Goal: Task Accomplishment & Management: Complete application form

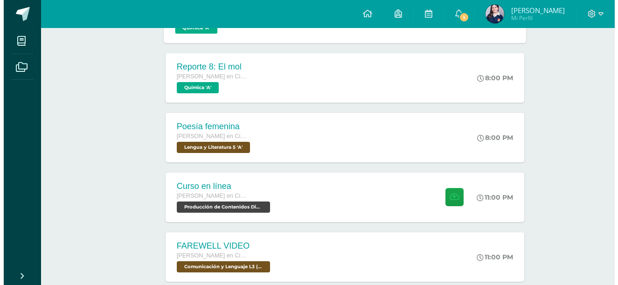
scroll to position [553, 0]
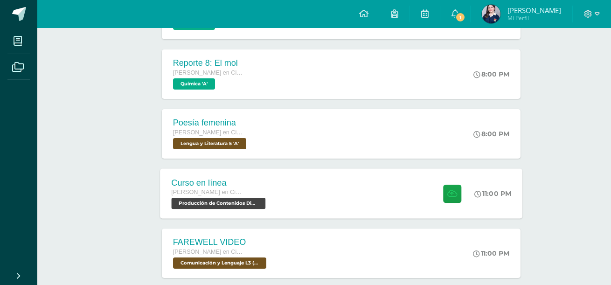
click at [294, 177] on div "Curso en línea [PERSON_NAME] en Ciencias y Letras con Orientación en Computació…" at bounding box center [341, 193] width 362 height 50
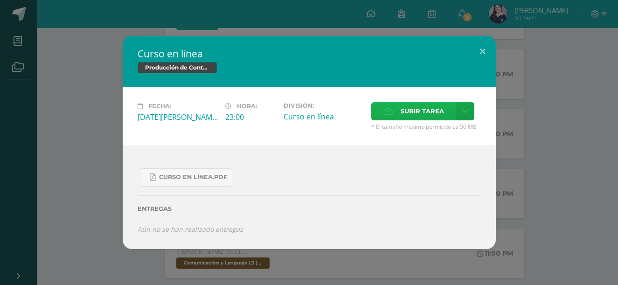
click at [404, 112] on span "Subir tarea" at bounding box center [422, 111] width 43 height 17
click at [0, 0] on input "Subir tarea" at bounding box center [0, 0] width 0 height 0
click at [459, 110] on link at bounding box center [465, 111] width 18 height 18
click at [424, 131] on span "Subir enlace" at bounding box center [424, 131] width 39 height 9
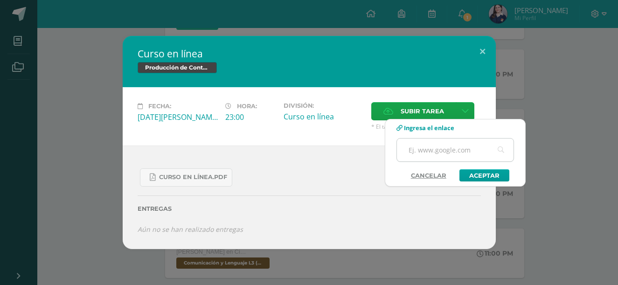
click at [428, 144] on input "text" at bounding box center [455, 150] width 117 height 23
paste input "[URL][DOMAIN_NAME]"
type input "[URL][DOMAIN_NAME]"
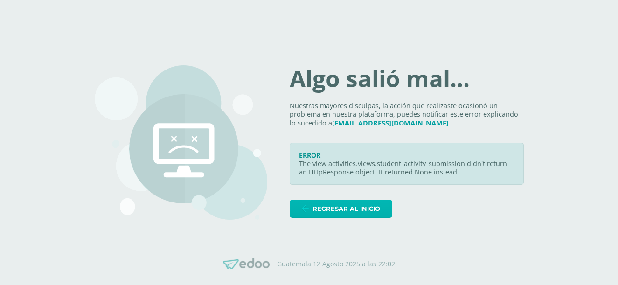
click at [309, 210] on icon at bounding box center [305, 209] width 7 height 8
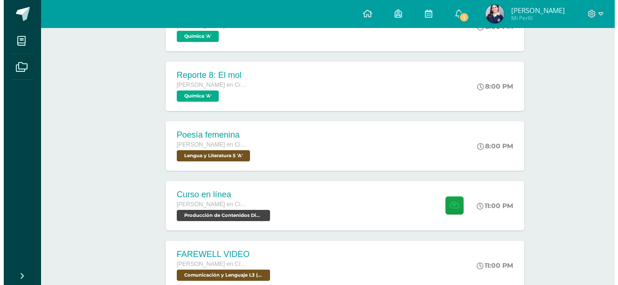
scroll to position [542, 0]
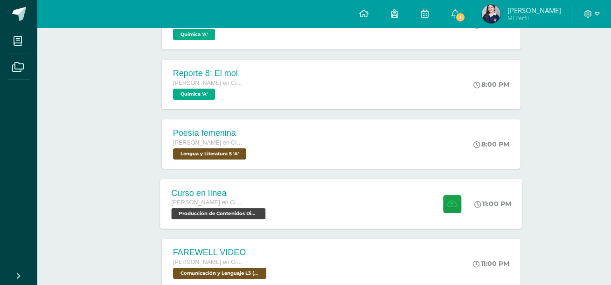
click at [285, 199] on div "Curso en línea [PERSON_NAME] en Ciencias y Letras con Orientación en Computació…" at bounding box center [341, 204] width 362 height 50
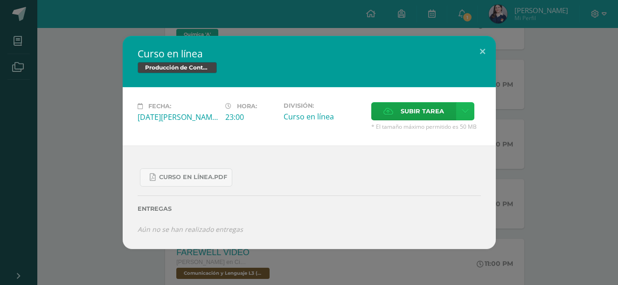
click at [467, 109] on icon at bounding box center [465, 111] width 7 height 8
click at [447, 125] on link "Subir enlace" at bounding box center [431, 131] width 93 height 14
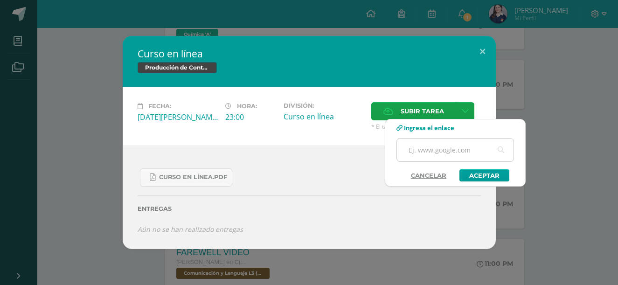
click at [447, 139] on input "text" at bounding box center [455, 150] width 117 height 23
paste input "[URL][DOMAIN_NAME]"
type input "[URL][DOMAIN_NAME]"
click at [482, 181] on div "Subir enlace Ingresa el enlace Cancelar Aceptar" at bounding box center [455, 153] width 141 height 68
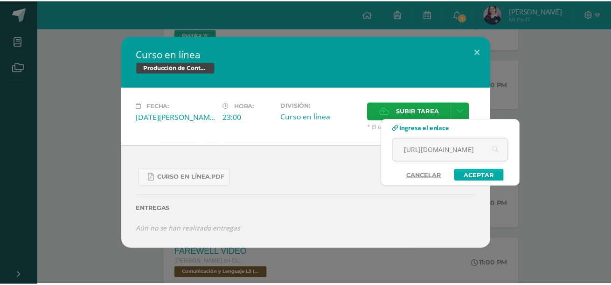
scroll to position [0, 0]
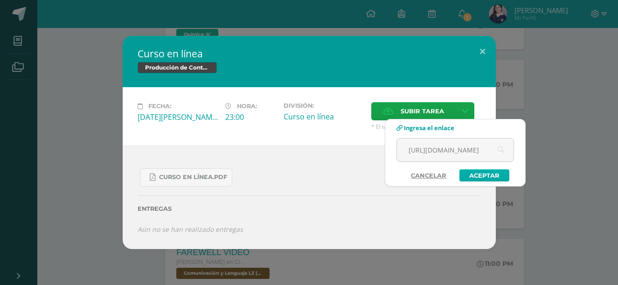
click at [483, 177] on link "Aceptar" at bounding box center [484, 175] width 50 height 12
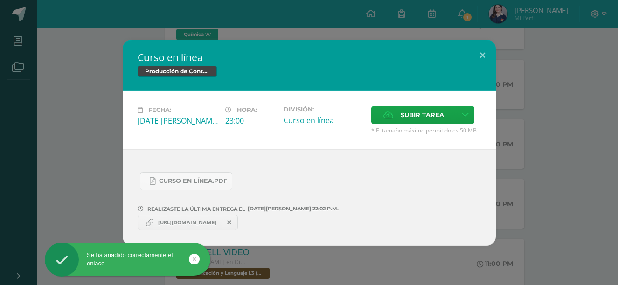
click at [573, 120] on div "Curso en línea Producción de Contenidos Digitales Fecha: [DATE][PERSON_NAME] Ho…" at bounding box center [309, 143] width 611 height 206
